Goal: Information Seeking & Learning: Learn about a topic

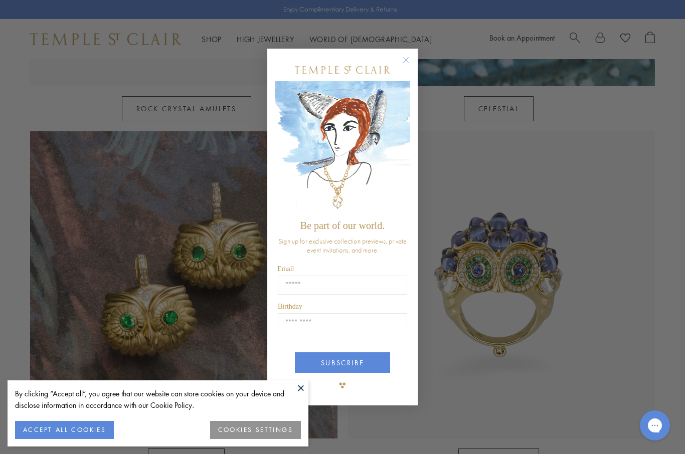
scroll to position [761, 0]
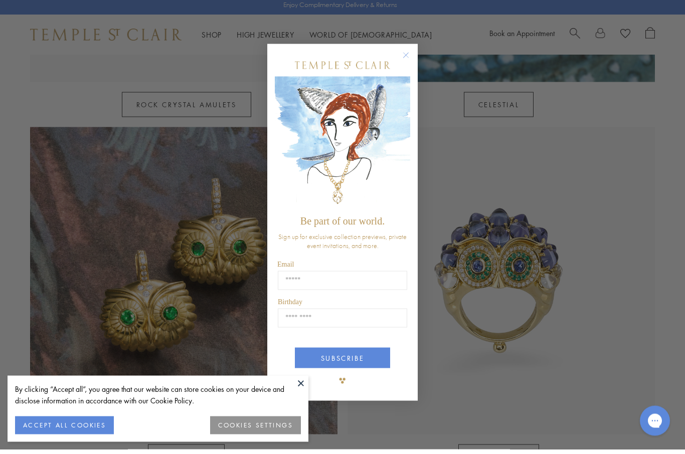
click at [404, 66] on circle "Close dialog" at bounding box center [406, 60] width 12 height 12
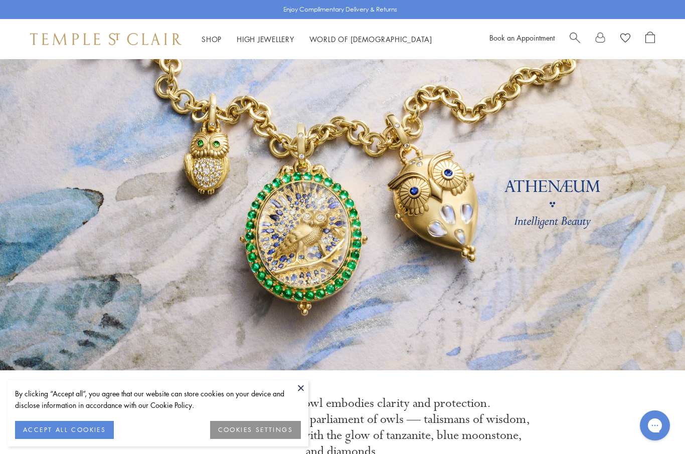
scroll to position [0, 0]
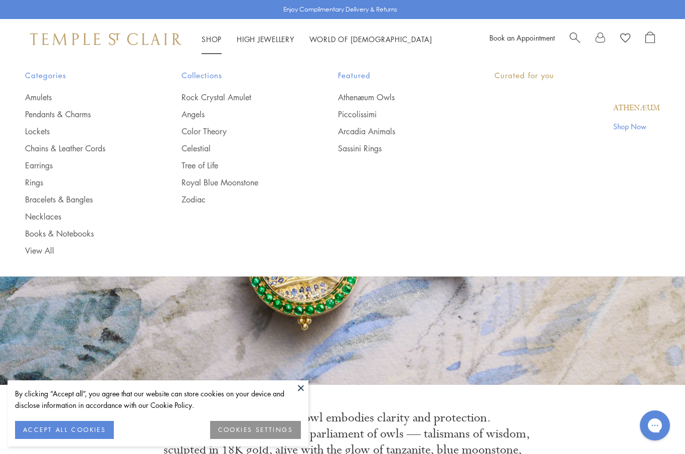
click at [209, 40] on link "Shop Shop" at bounding box center [212, 39] width 20 height 10
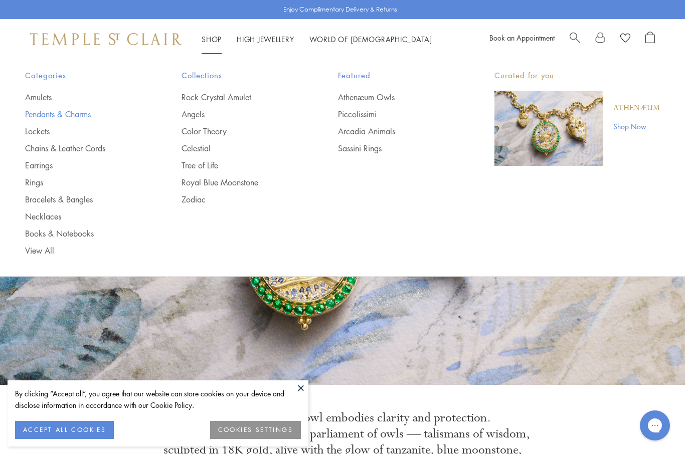
click at [72, 112] on link "Pendants & Charms" at bounding box center [83, 114] width 116 height 11
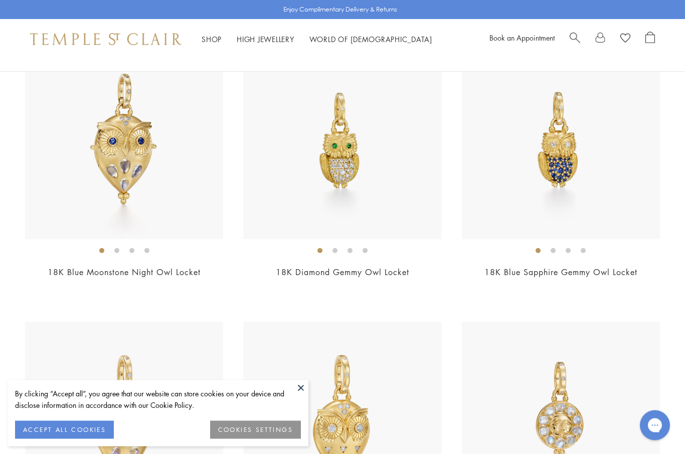
scroll to position [405, 0]
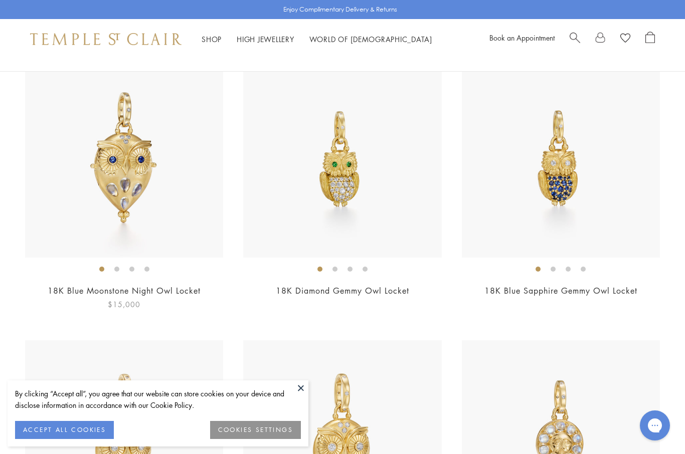
click at [158, 171] on img at bounding box center [124, 159] width 198 height 198
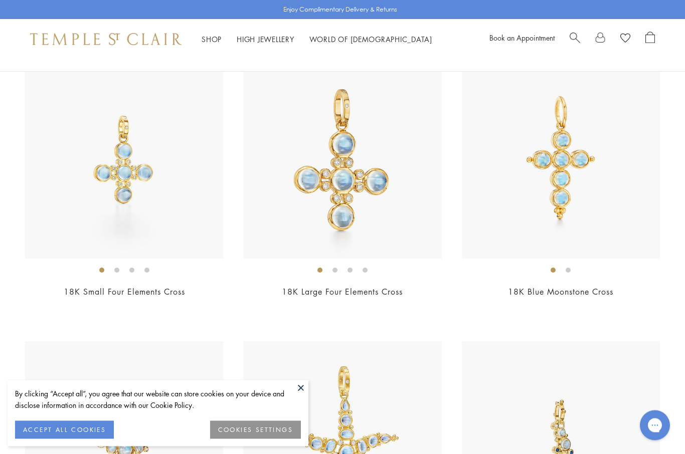
scroll to position [3214, 0]
click at [562, 175] on img at bounding box center [561, 159] width 198 height 198
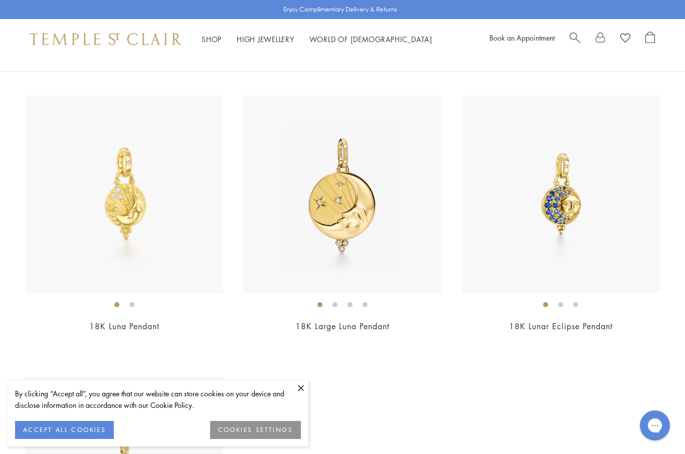
scroll to position [5707, 0]
click at [363, 210] on img at bounding box center [342, 194] width 198 height 198
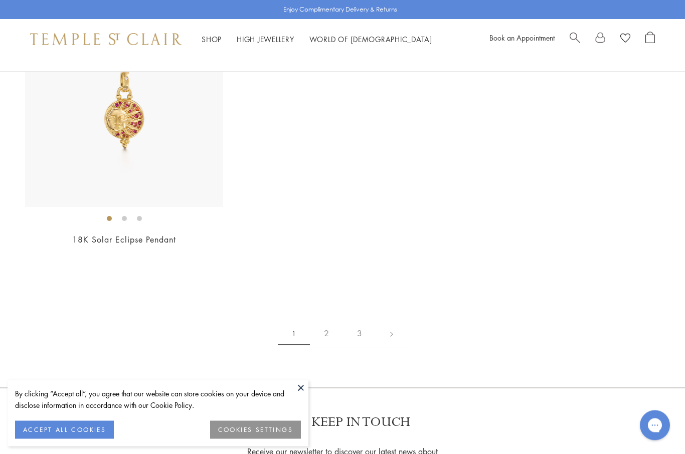
scroll to position [6074, 0]
click at [329, 320] on link "2" at bounding box center [326, 334] width 33 height 28
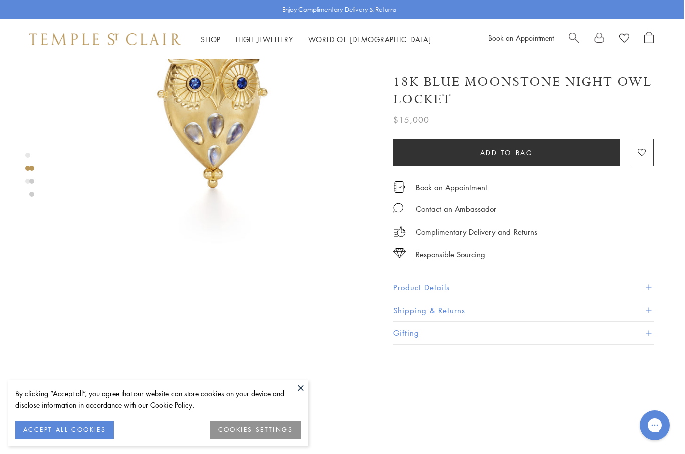
scroll to position [0, 1]
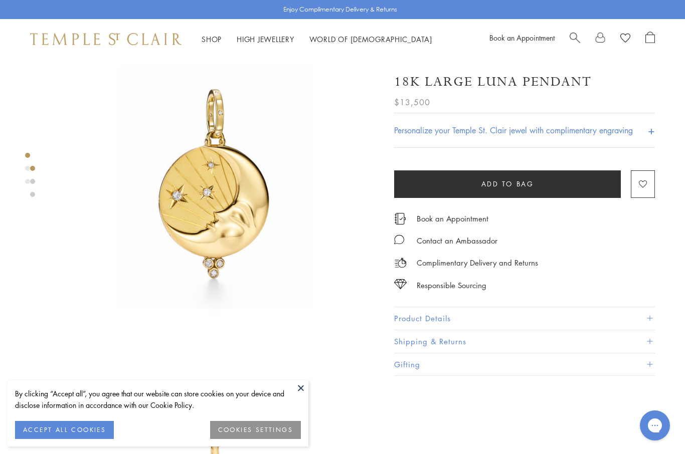
scroll to position [22, 0]
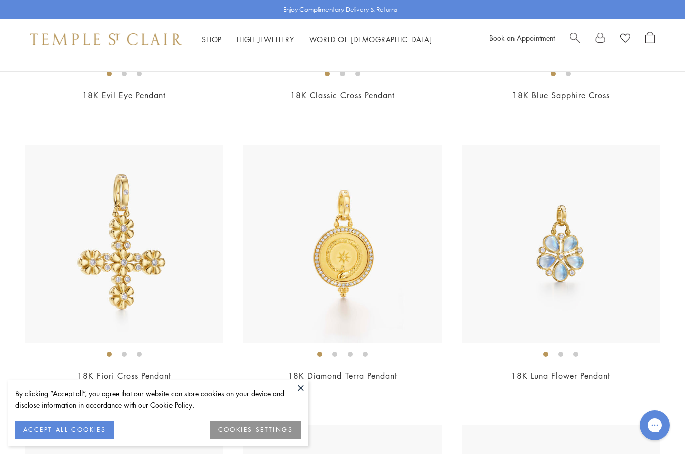
scroll to position [1443, 0]
click at [561, 249] on img at bounding box center [561, 244] width 198 height 198
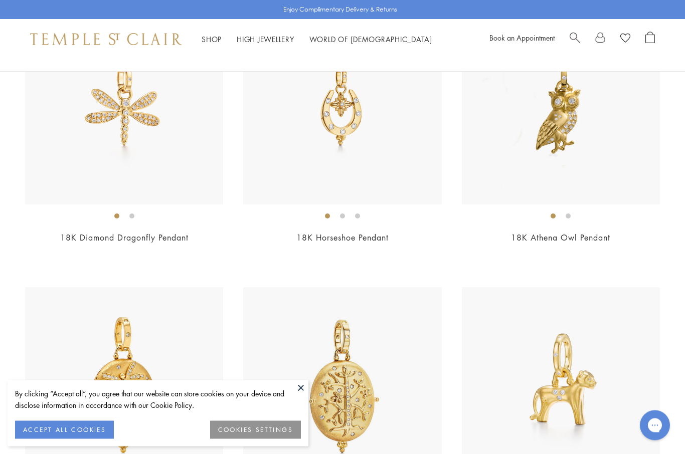
scroll to position [2425, 0]
click at [151, 121] on img at bounding box center [124, 106] width 198 height 198
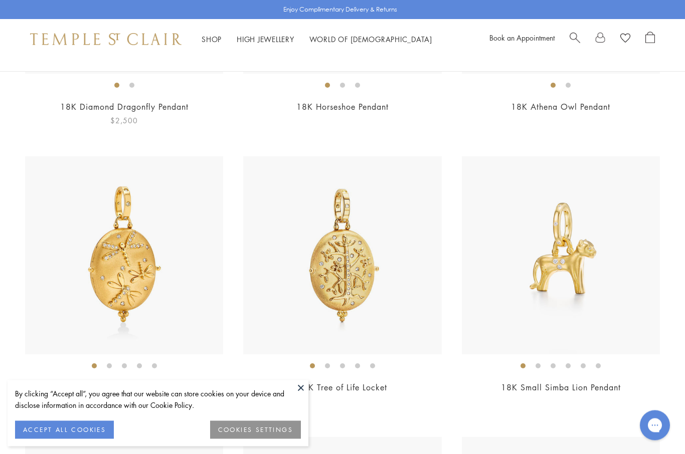
scroll to position [2556, 0]
click at [581, 257] on img at bounding box center [561, 255] width 198 height 198
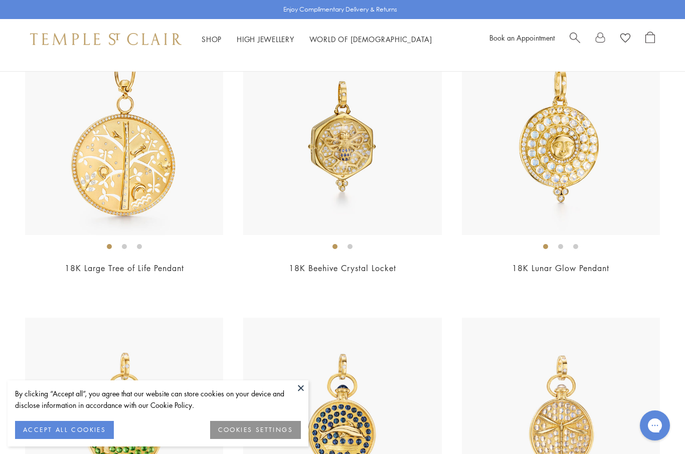
scroll to position [4368, 0]
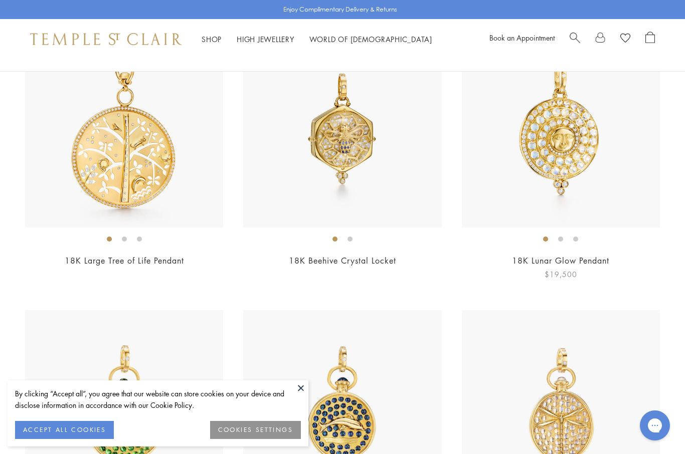
click at [563, 141] on img at bounding box center [561, 129] width 198 height 198
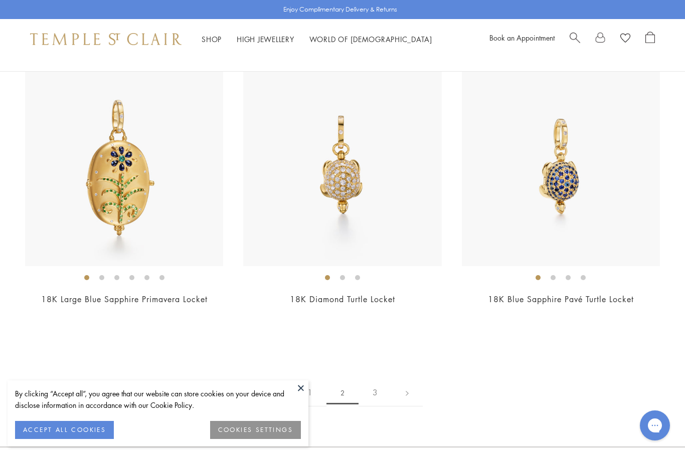
scroll to position [5236, 0]
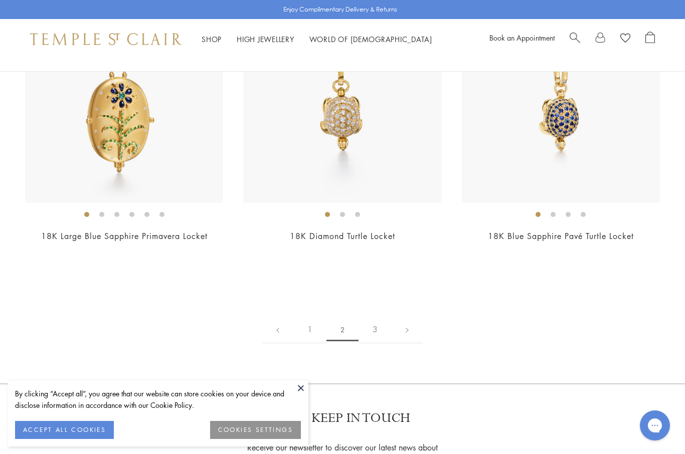
click at [374, 321] on link "3" at bounding box center [374, 330] width 33 height 28
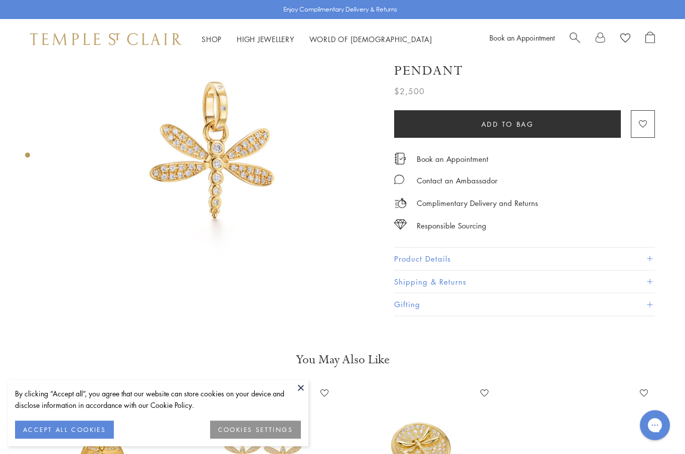
scroll to position [14, 0]
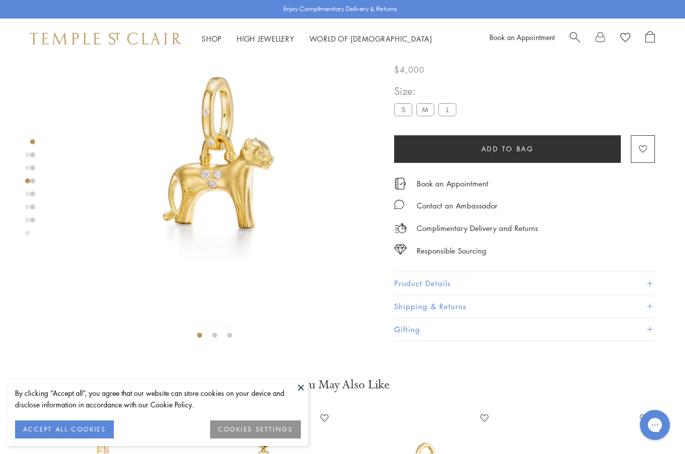
scroll to position [59, 0]
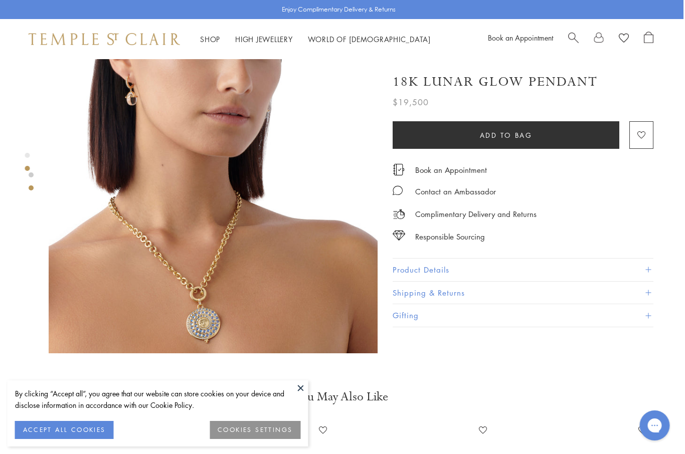
scroll to position [378, 1]
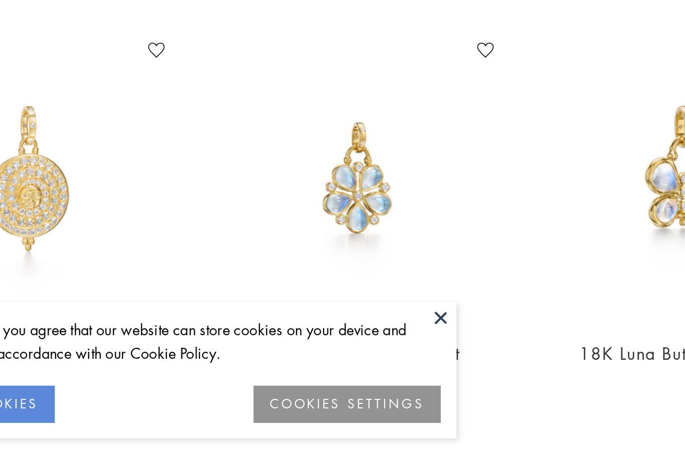
click at [293, 381] on button at bounding box center [300, 388] width 15 height 15
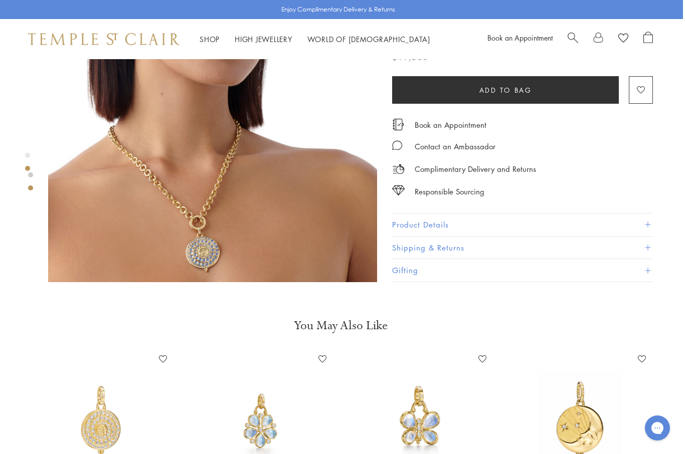
scroll to position [449, 2]
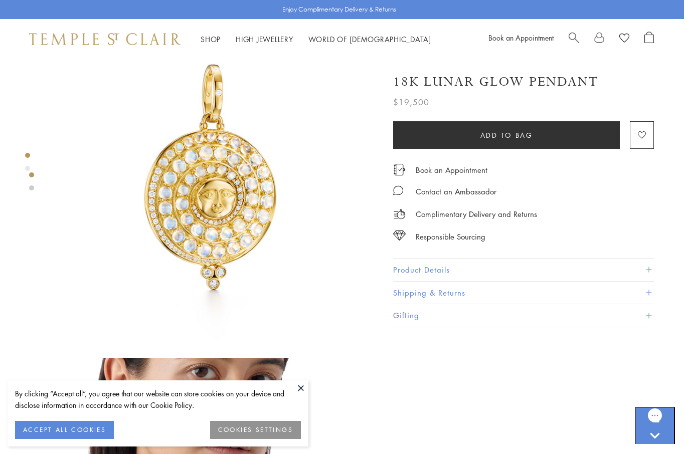
scroll to position [0, 1]
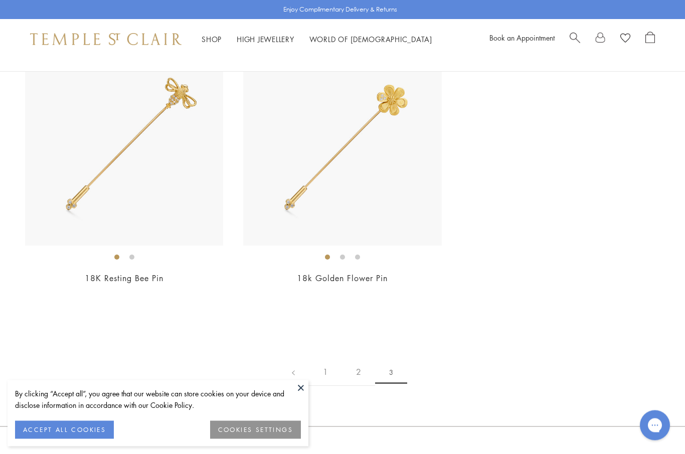
scroll to position [698, 0]
click at [322, 367] on link "1" at bounding box center [325, 372] width 33 height 28
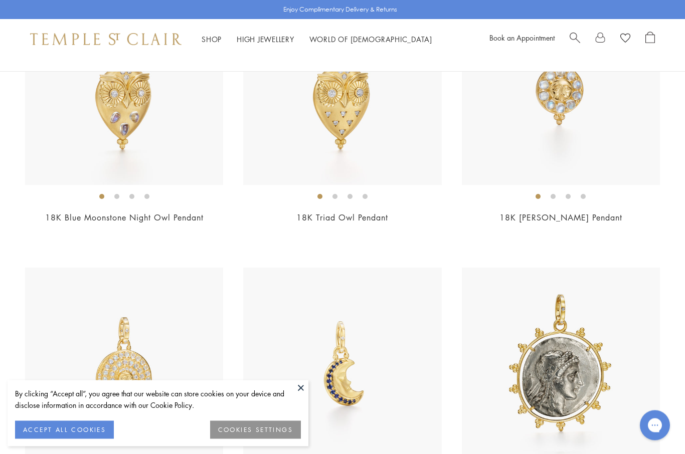
scroll to position [759, 0]
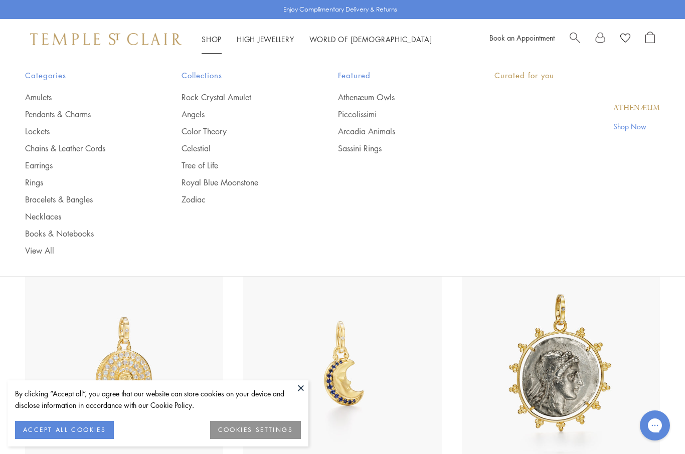
click at [208, 36] on link "Shop Shop" at bounding box center [212, 39] width 20 height 10
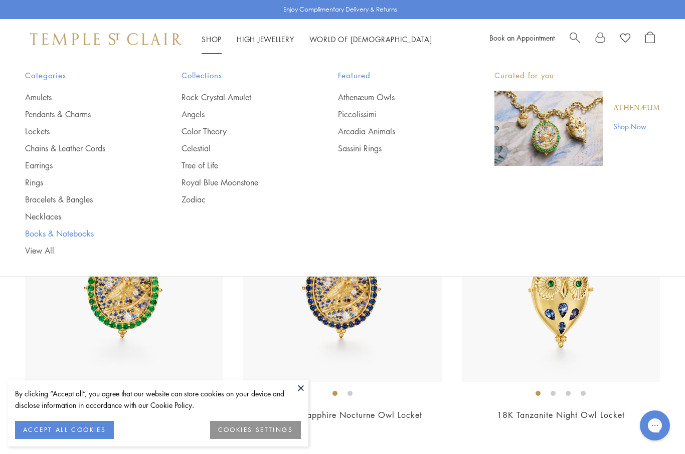
click at [79, 233] on link "Books & Notebooks" at bounding box center [83, 233] width 116 height 11
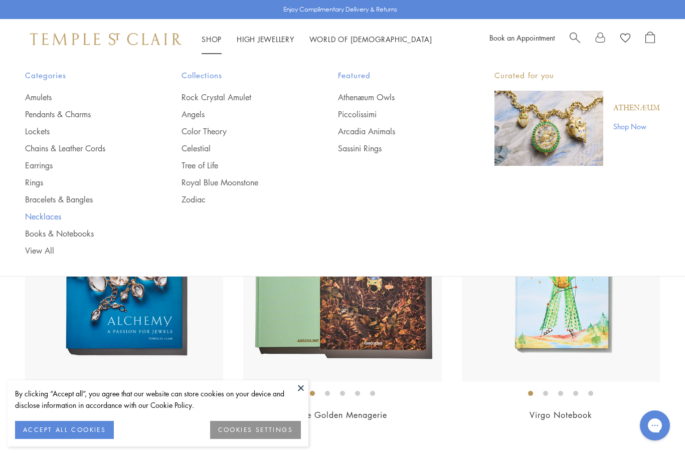
click at [54, 217] on link "Necklaces" at bounding box center [83, 216] width 116 height 11
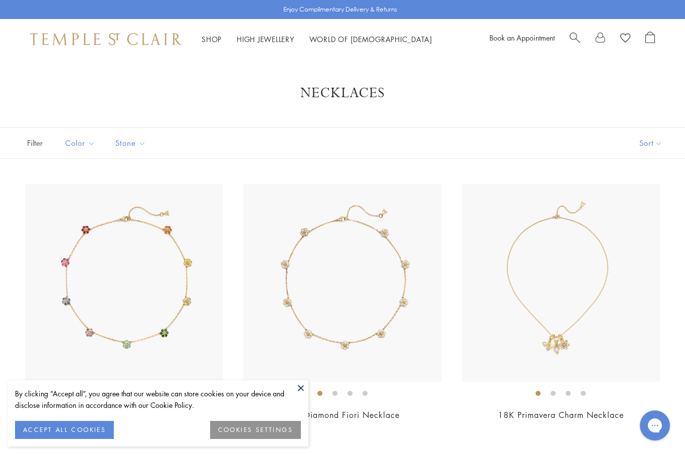
click at [216, 38] on link "Shop Shop" at bounding box center [212, 39] width 20 height 10
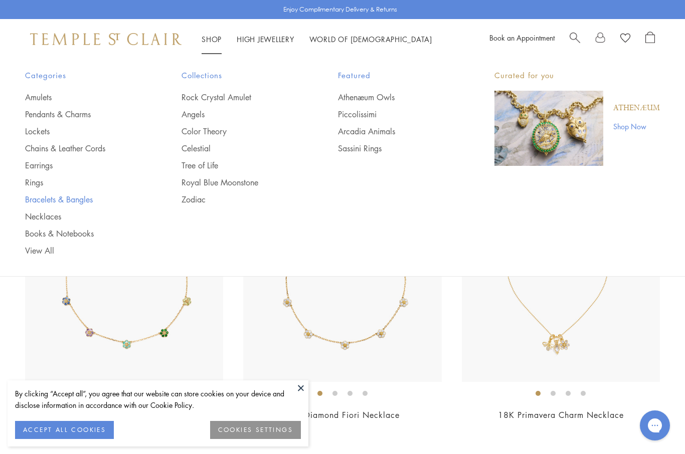
click at [81, 197] on link "Bracelets & Bangles" at bounding box center [83, 199] width 116 height 11
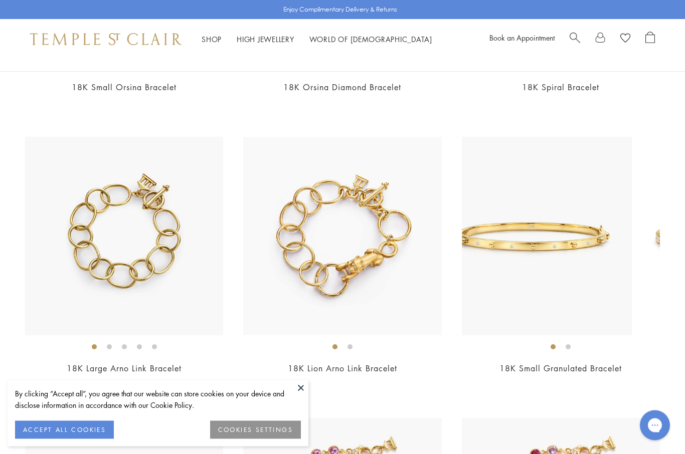
scroll to position [1744, 0]
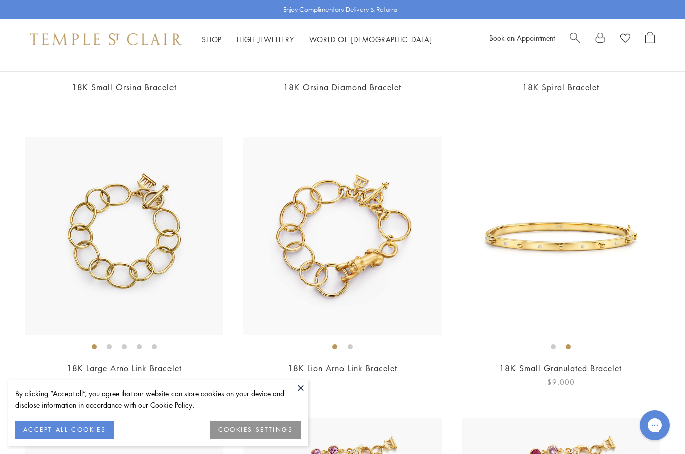
click at [607, 252] on img at bounding box center [561, 236] width 198 height 198
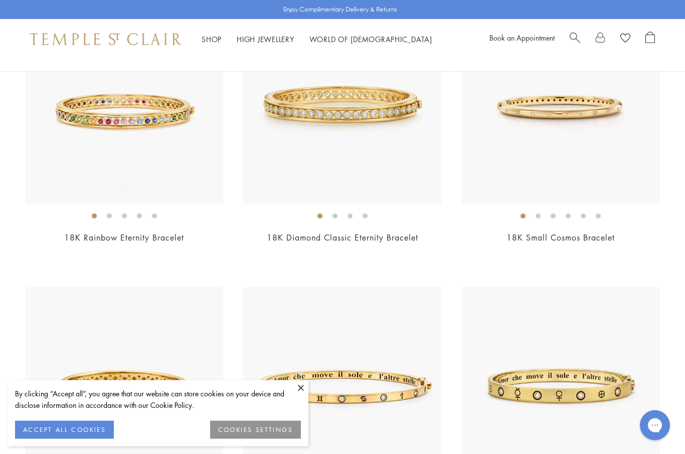
scroll to position [0, 0]
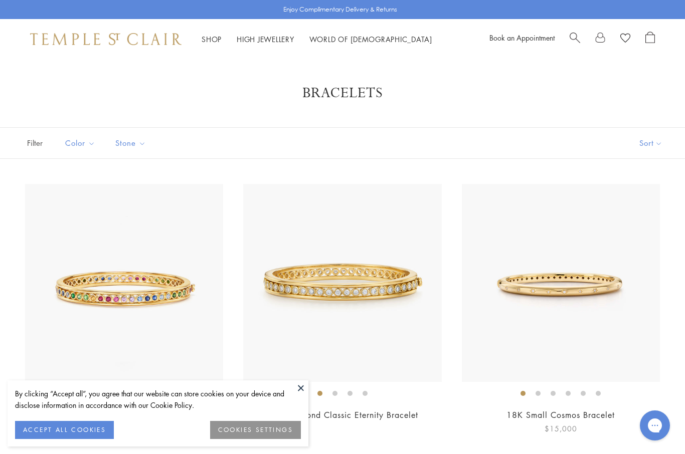
click at [639, 280] on img at bounding box center [561, 283] width 198 height 198
click at [211, 39] on link "Shop Shop" at bounding box center [212, 39] width 20 height 10
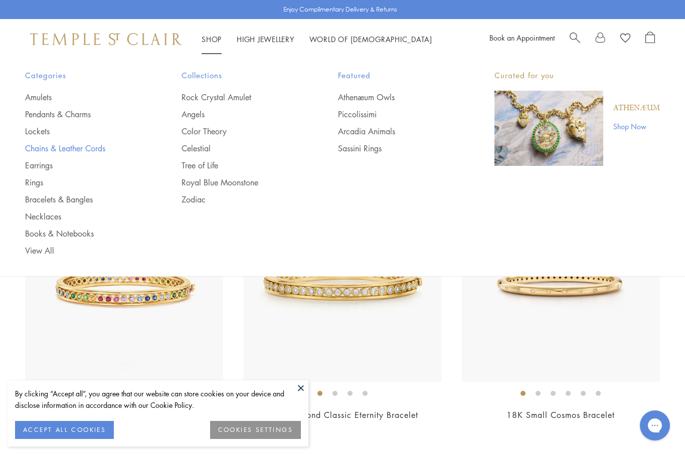
click at [79, 147] on link "Chains & Leather Cords" at bounding box center [83, 148] width 116 height 11
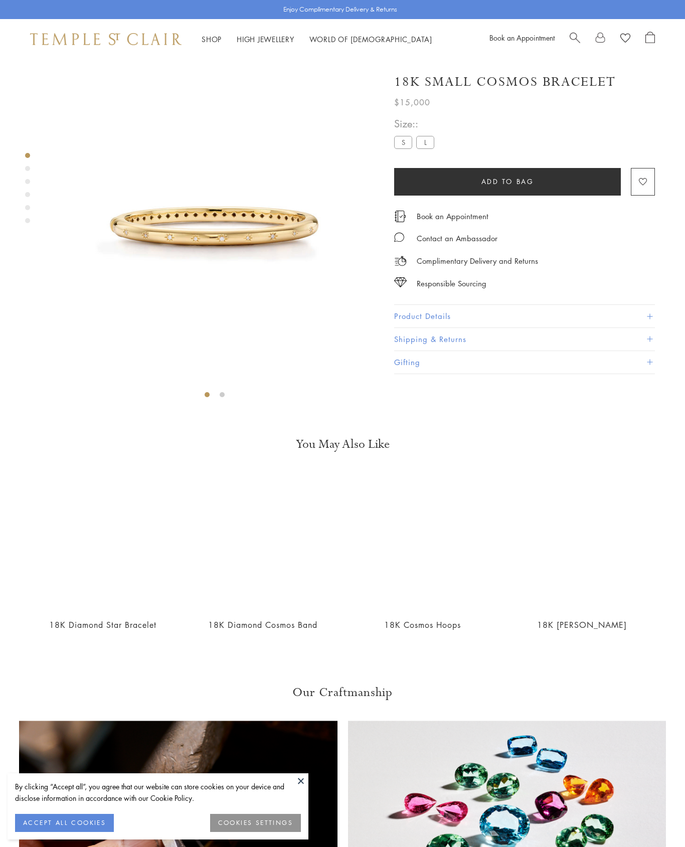
scroll to position [38, 0]
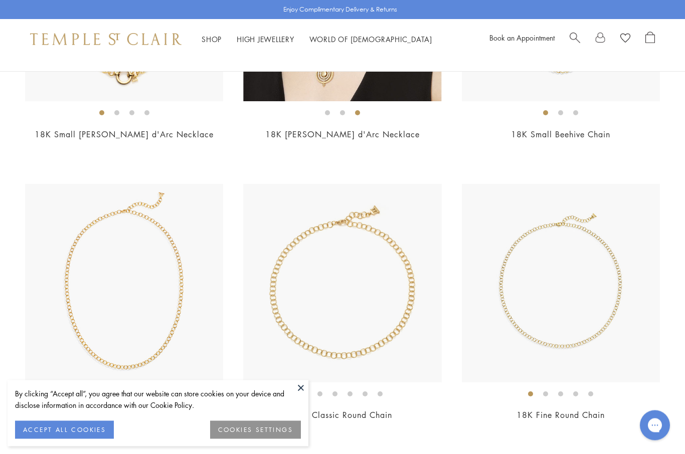
scroll to position [562, 0]
click at [611, 299] on img at bounding box center [561, 283] width 198 height 198
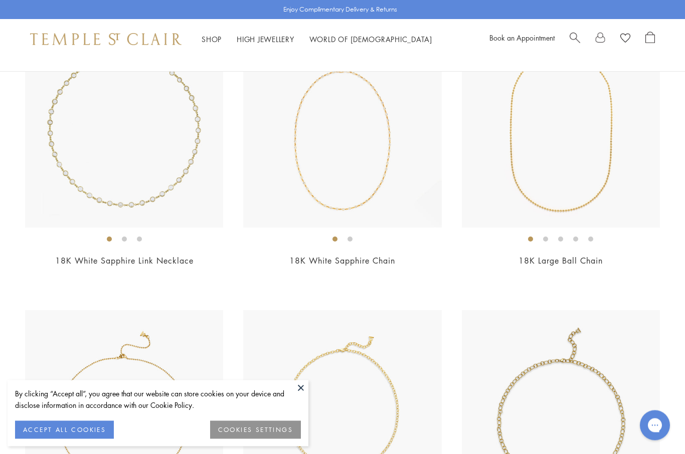
scroll to position [997, 0]
click at [183, 163] on img at bounding box center [124, 129] width 198 height 198
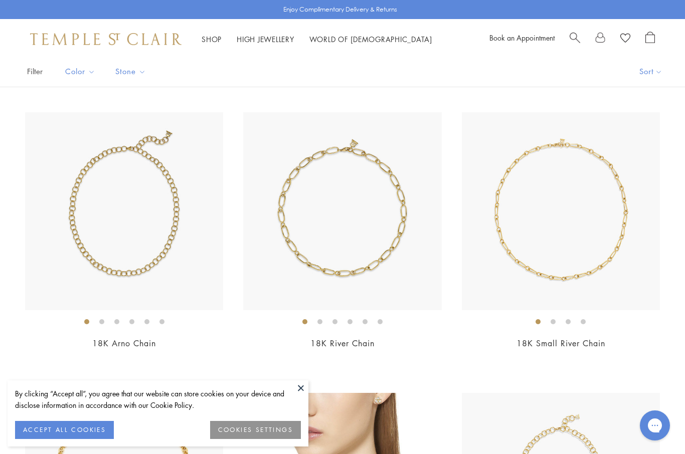
scroll to position [71, 0]
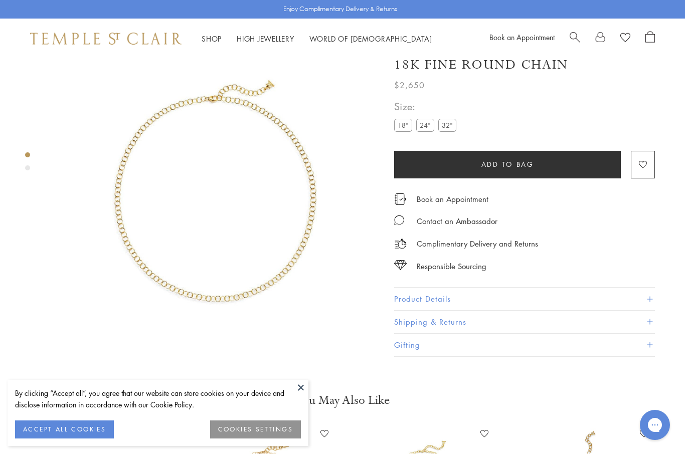
scroll to position [59, 0]
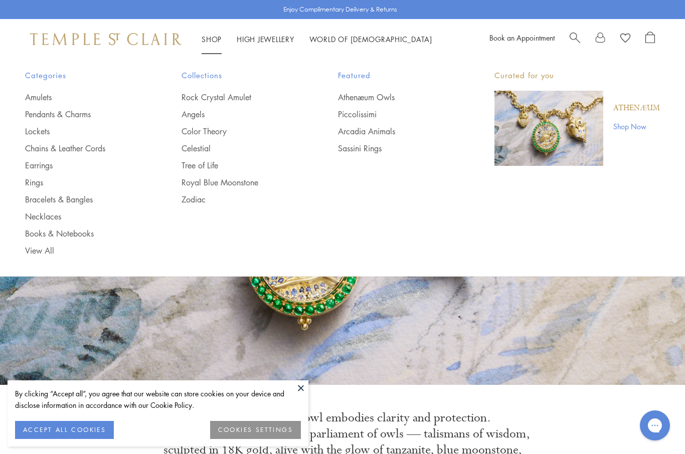
click at [219, 37] on link "Shop Shop" at bounding box center [212, 39] width 20 height 10
click at [47, 219] on link "Necklaces" at bounding box center [83, 216] width 116 height 11
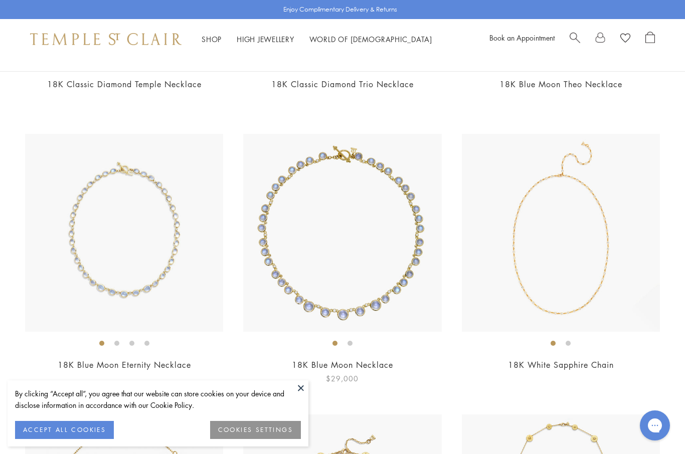
scroll to position [1454, 0]
click at [326, 229] on img at bounding box center [342, 233] width 198 height 198
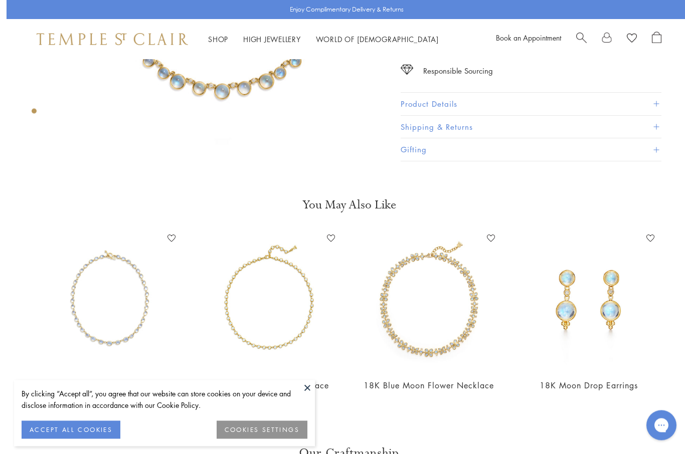
scroll to position [309, 0]
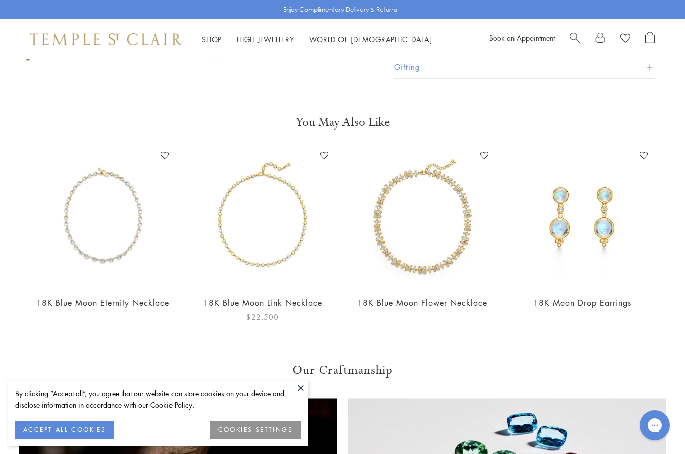
click at [278, 263] on img at bounding box center [263, 218] width 140 height 140
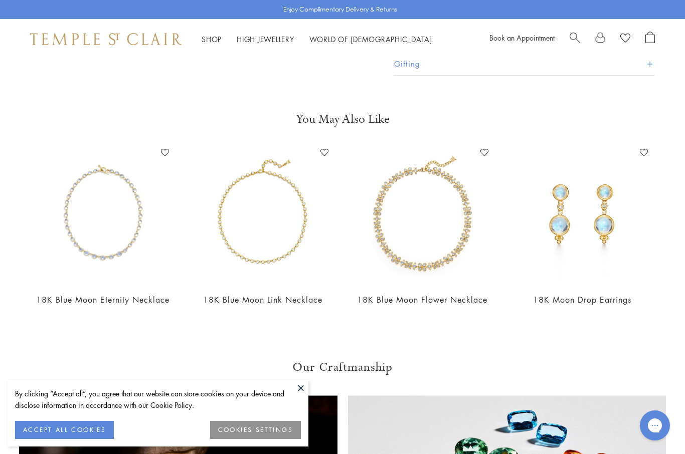
scroll to position [310, 0]
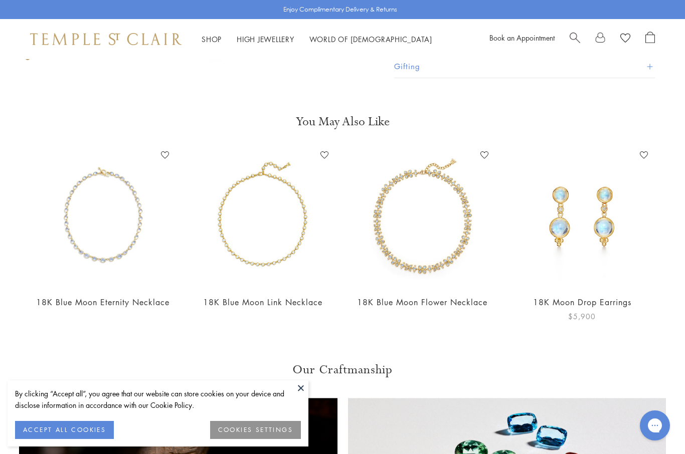
click at [567, 249] on img at bounding box center [582, 217] width 140 height 140
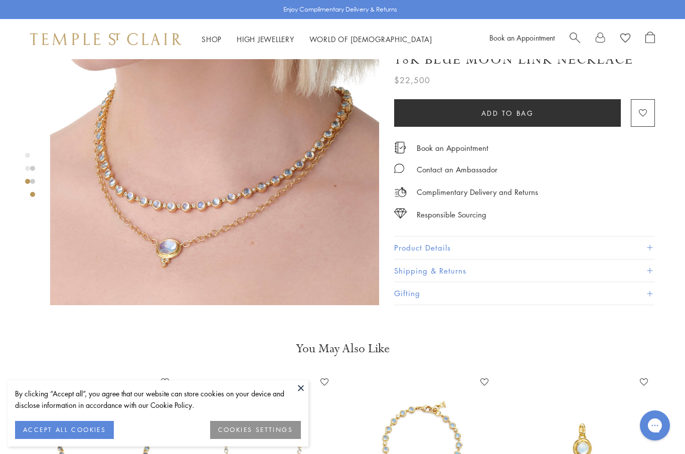
scroll to position [774, 0]
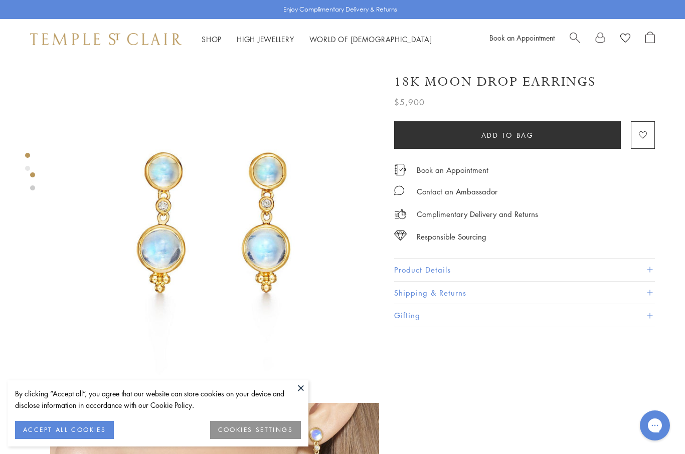
click at [572, 38] on span "Search" at bounding box center [575, 37] width 11 height 11
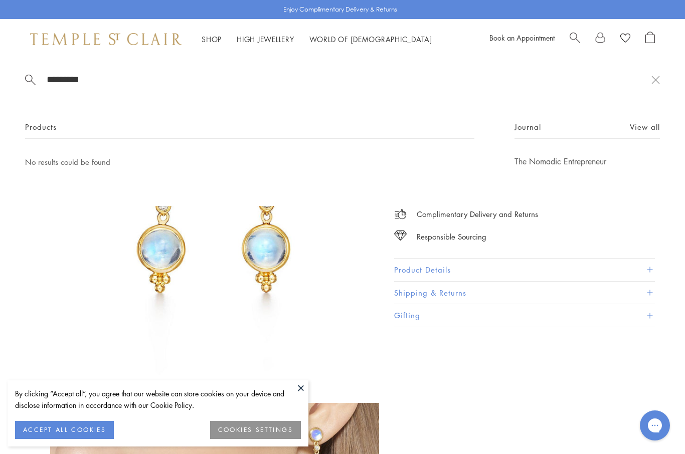
type input "*********"
click at [653, 82] on button at bounding box center [655, 80] width 9 height 10
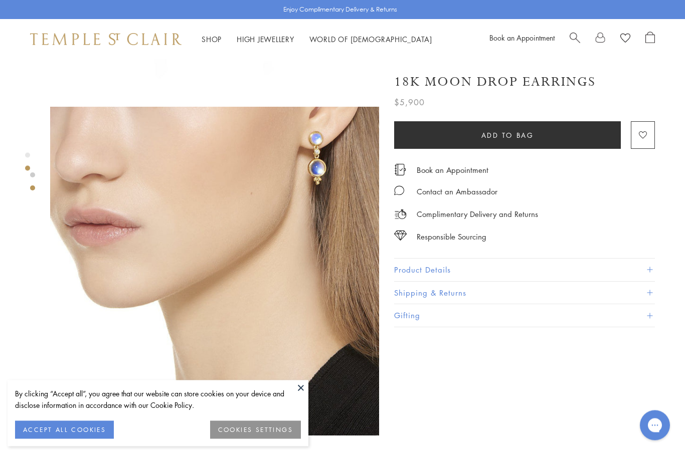
scroll to position [296, 0]
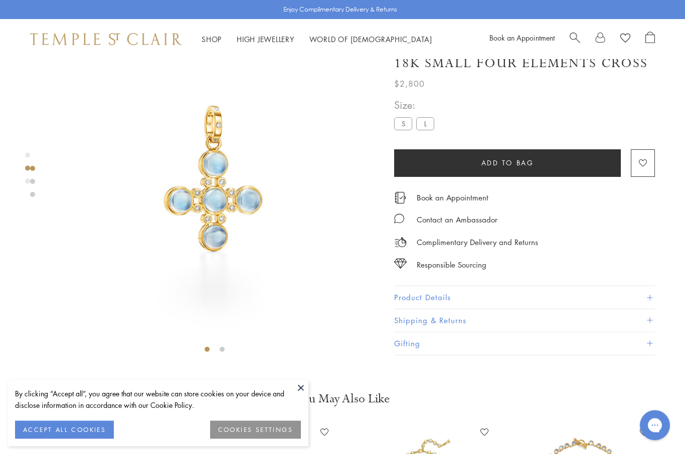
scroll to position [45, 0]
click at [221, 348] on li at bounding box center [222, 349] width 5 height 5
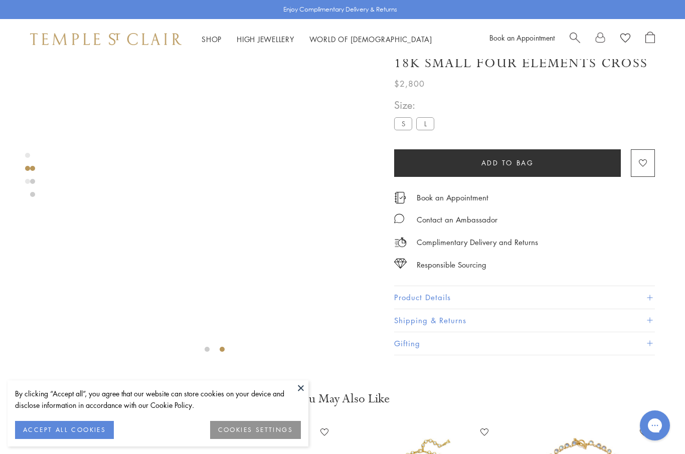
scroll to position [0, 0]
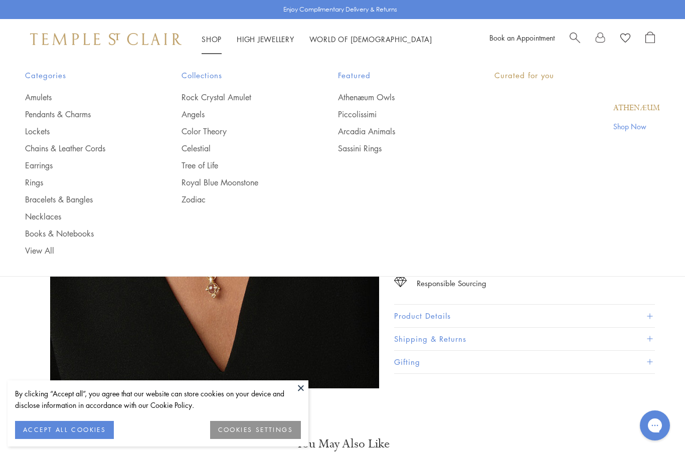
click at [207, 39] on link "Shop Shop" at bounding box center [212, 39] width 20 height 10
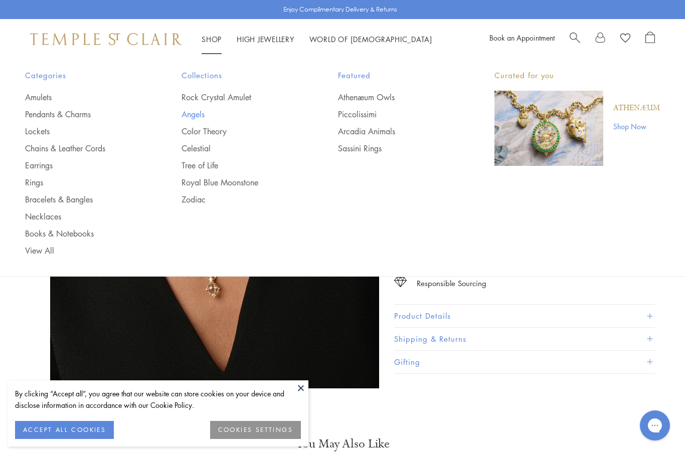
click at [197, 115] on link "Angels" at bounding box center [240, 114] width 116 height 11
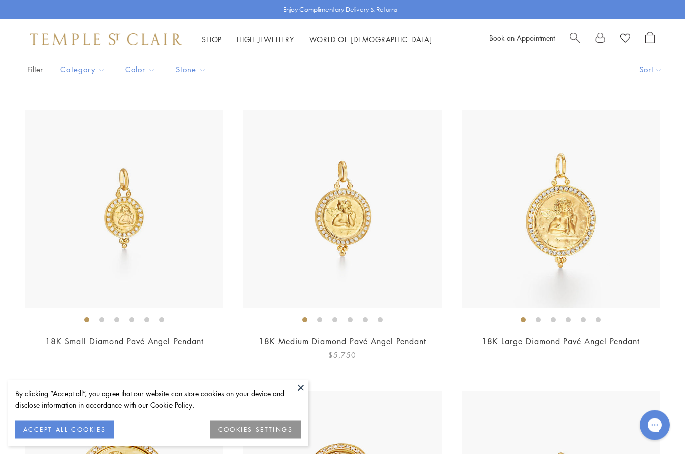
scroll to position [206, 0]
click at [318, 319] on li at bounding box center [319, 319] width 5 height 5
click at [336, 318] on li at bounding box center [334, 319] width 5 height 5
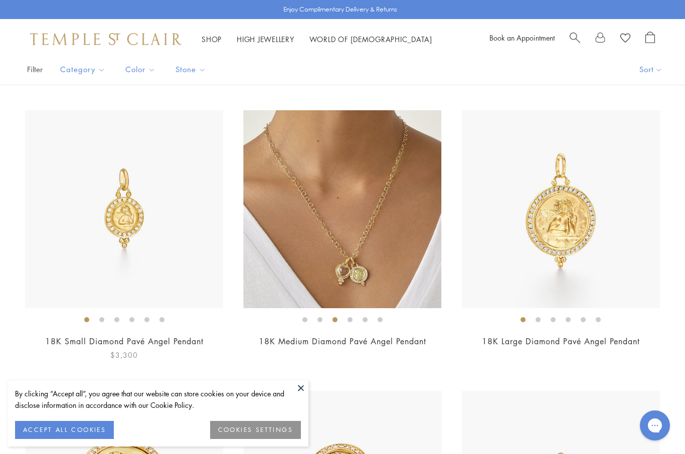
click at [102, 318] on li at bounding box center [101, 319] width 5 height 5
click at [115, 318] on li at bounding box center [116, 319] width 5 height 5
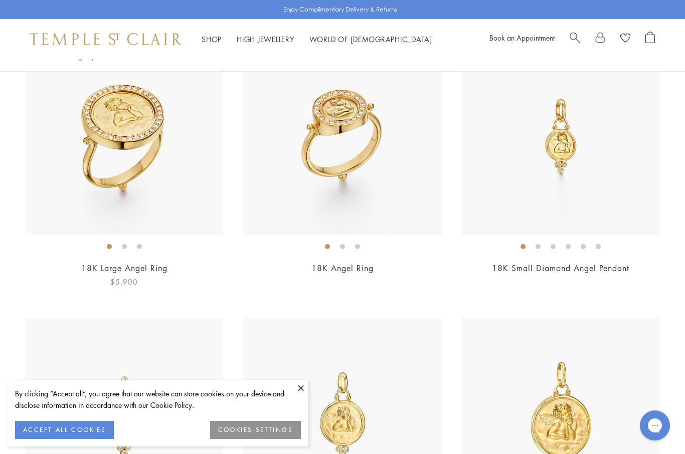
scroll to position [560, 0]
click at [556, 246] on li at bounding box center [553, 247] width 5 height 5
click at [540, 246] on li at bounding box center [537, 246] width 5 height 5
click at [568, 246] on li at bounding box center [568, 246] width 5 height 5
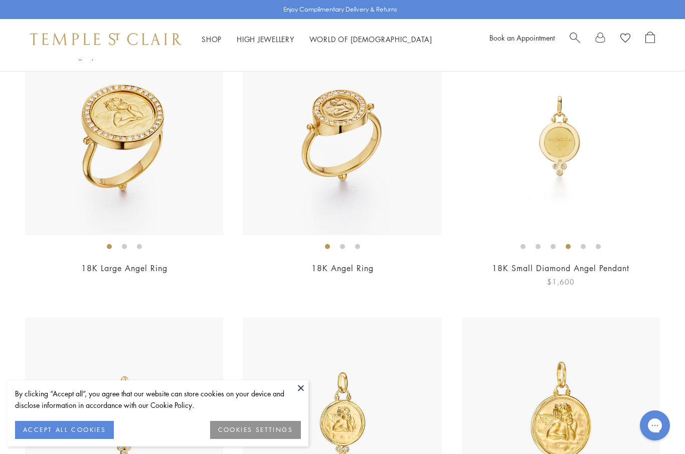
click at [585, 245] on li at bounding box center [583, 246] width 5 height 5
click at [599, 245] on li at bounding box center [598, 246] width 5 height 5
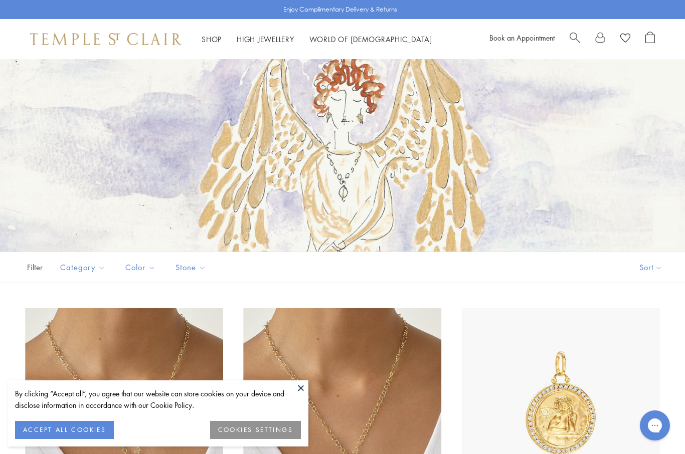
scroll to position [0, 0]
